Goal: Find specific page/section: Find specific page/section

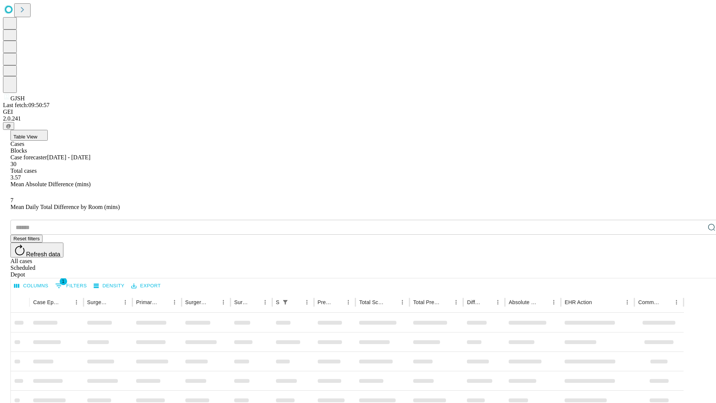
click at [697, 271] on div "Depot" at bounding box center [365, 274] width 710 height 7
